Goal: Transaction & Acquisition: Obtain resource

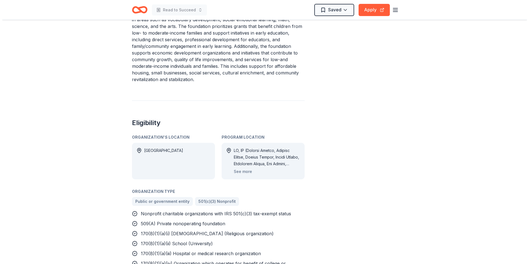
scroll to position [304, 0]
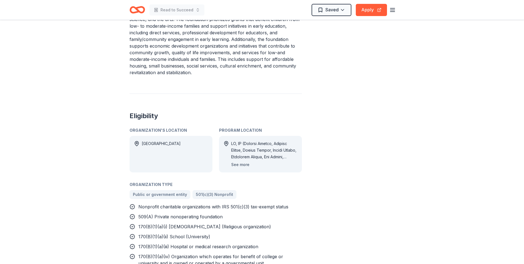
click at [237, 161] on button "See more" at bounding box center [240, 164] width 18 height 7
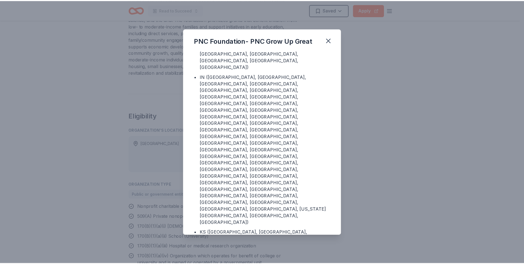
scroll to position [346, 0]
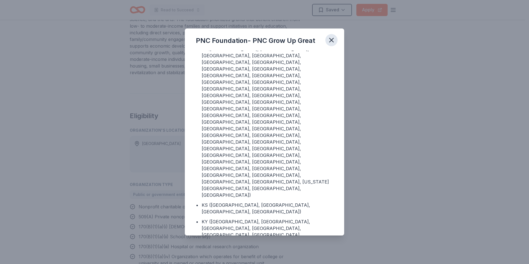
click at [332, 39] on icon "button" at bounding box center [331, 40] width 8 height 8
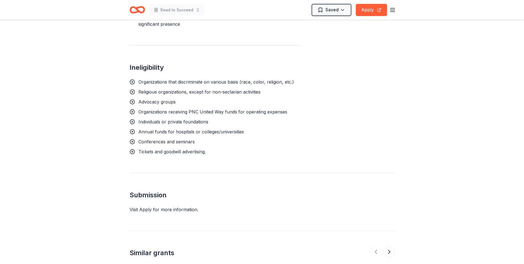
scroll to position [643, 0]
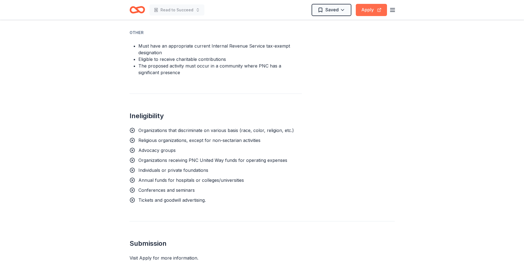
click at [365, 11] on button "Apply" at bounding box center [371, 10] width 31 height 12
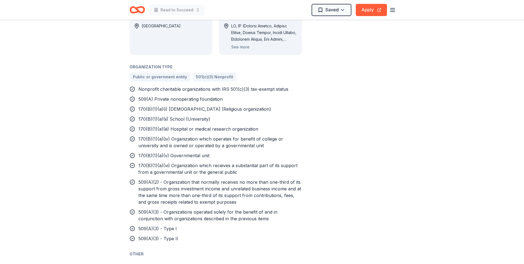
scroll to position [415, 0]
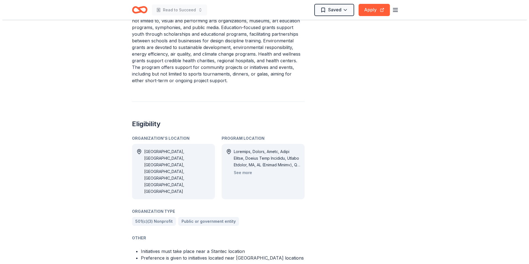
scroll to position [270, 0]
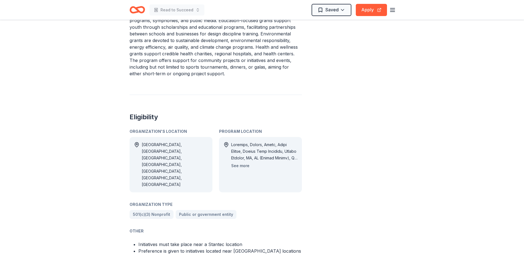
click at [241, 162] on button "See more" at bounding box center [240, 165] width 18 height 7
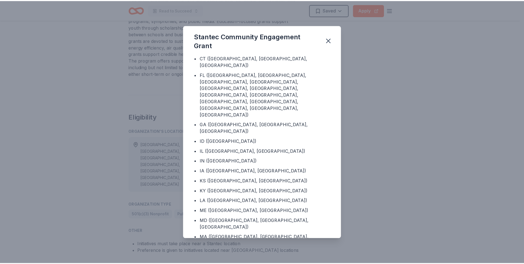
scroll to position [221, 0]
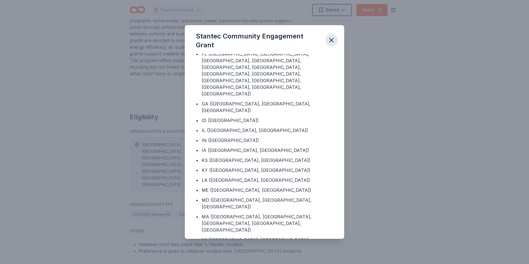
click at [330, 41] on icon "button" at bounding box center [331, 40] width 4 height 4
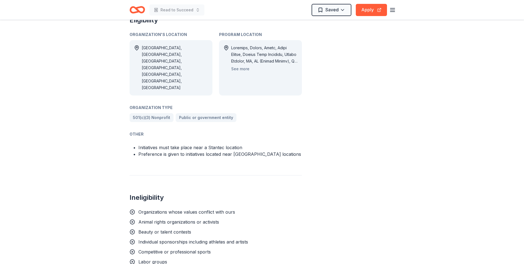
scroll to position [359, 0]
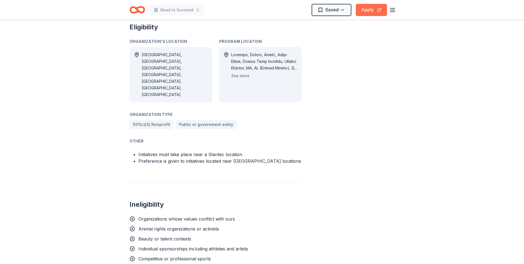
click at [364, 14] on button "Apply" at bounding box center [371, 10] width 31 height 12
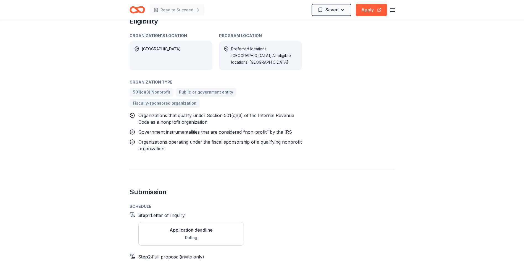
scroll to position [380, 0]
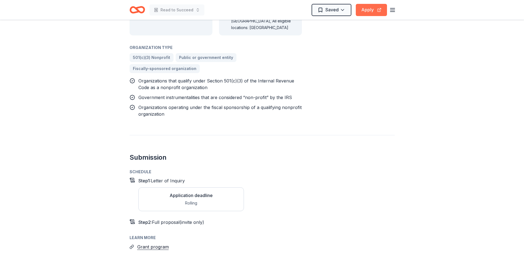
click at [371, 7] on button "Apply" at bounding box center [371, 10] width 31 height 12
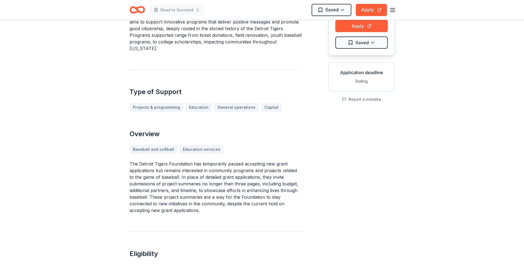
scroll to position [104, 0]
